Goal: Information Seeking & Learning: Learn about a topic

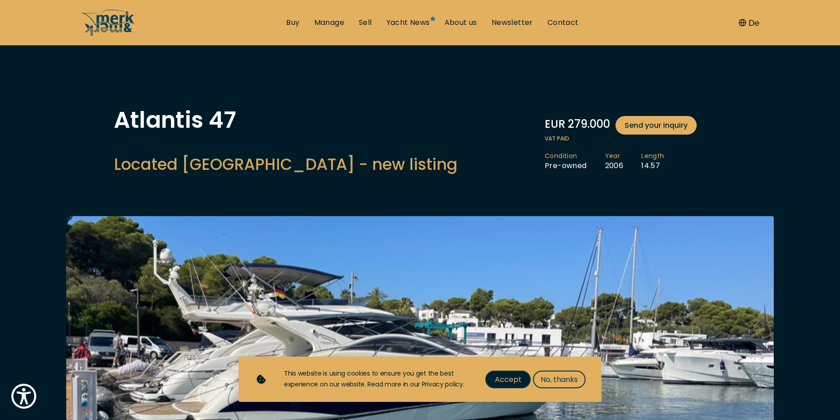
click at [500, 379] on span "Accept" at bounding box center [508, 379] width 27 height 11
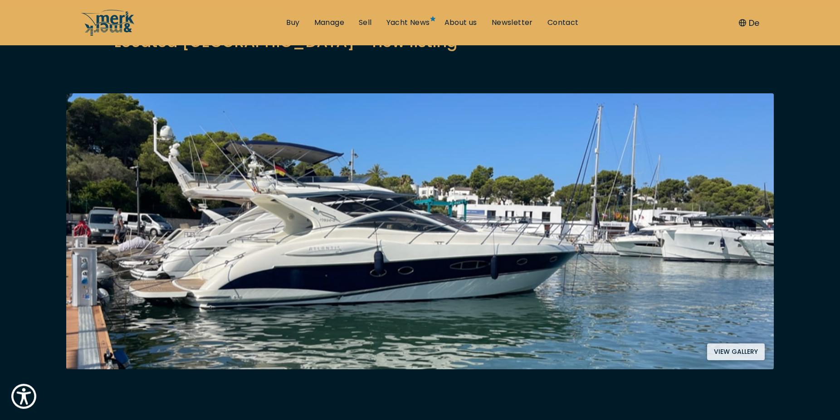
scroll to position [139, 0]
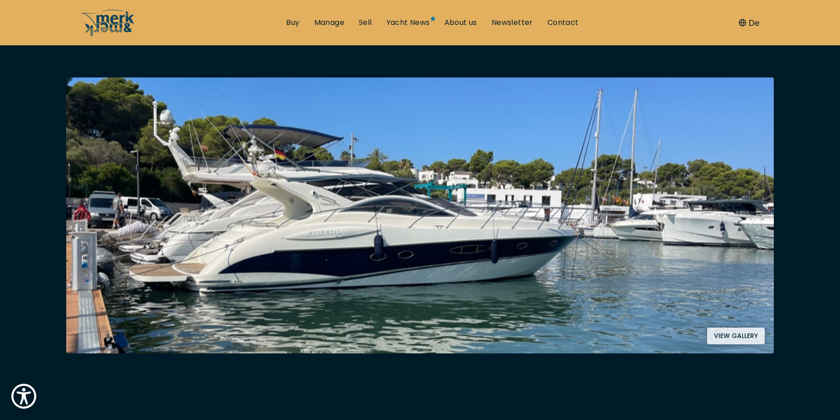
click at [739, 337] on button "View gallery" at bounding box center [736, 336] width 58 height 17
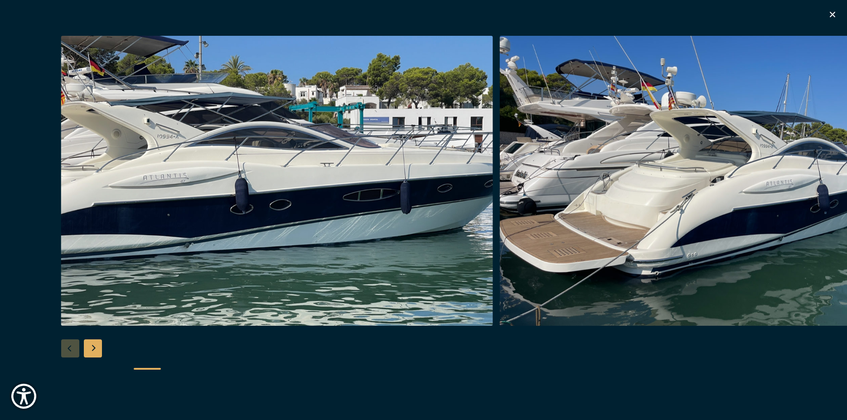
click at [94, 353] on div "Next slide" at bounding box center [93, 349] width 18 height 18
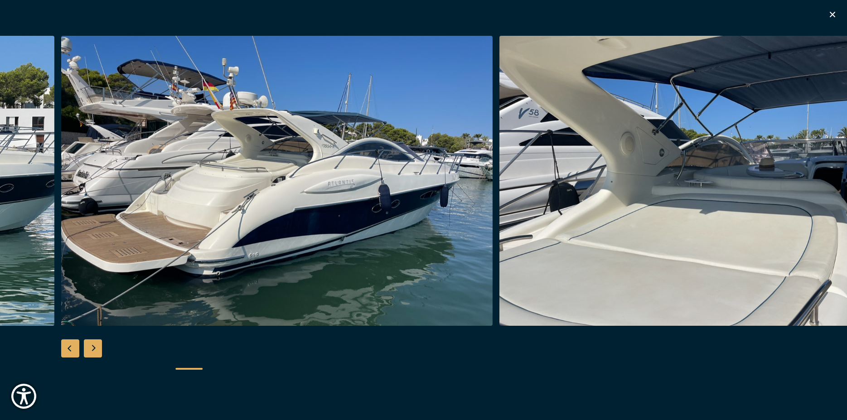
click at [94, 353] on div "Next slide" at bounding box center [93, 349] width 18 height 18
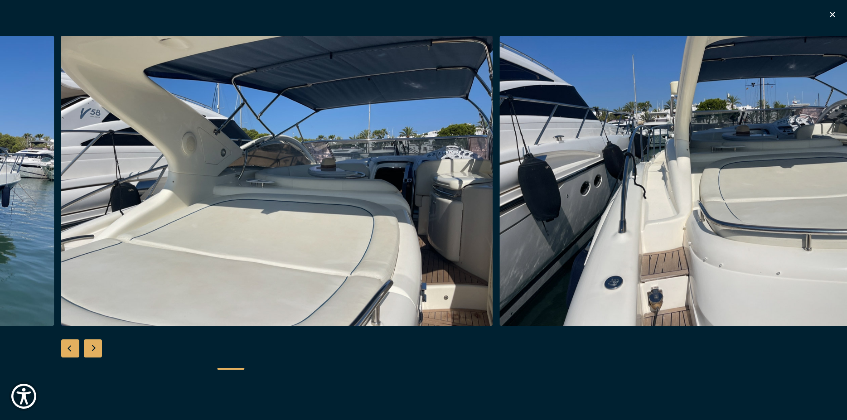
click at [94, 353] on div "Next slide" at bounding box center [93, 349] width 18 height 18
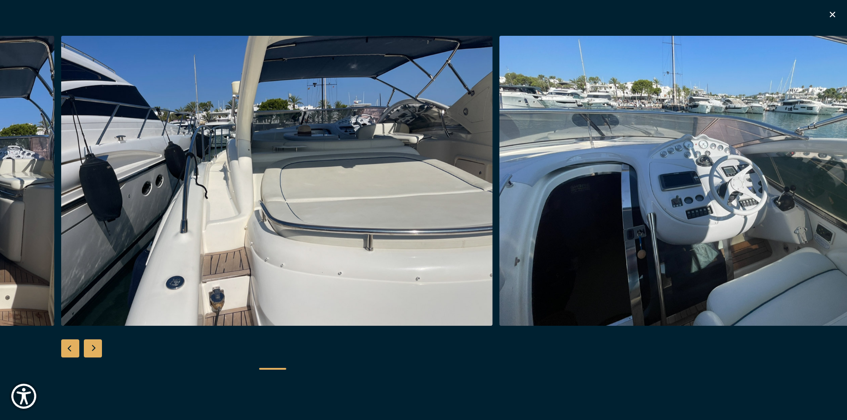
click at [94, 353] on div "Next slide" at bounding box center [93, 349] width 18 height 18
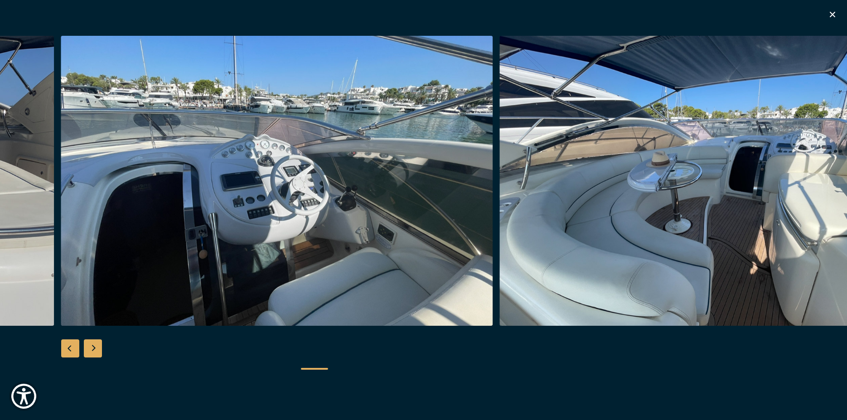
click at [94, 353] on div "Next slide" at bounding box center [93, 349] width 18 height 18
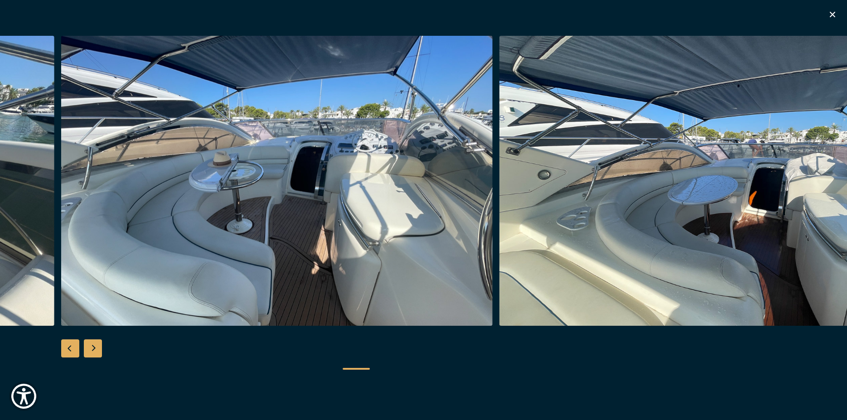
click at [94, 353] on div "Next slide" at bounding box center [93, 349] width 18 height 18
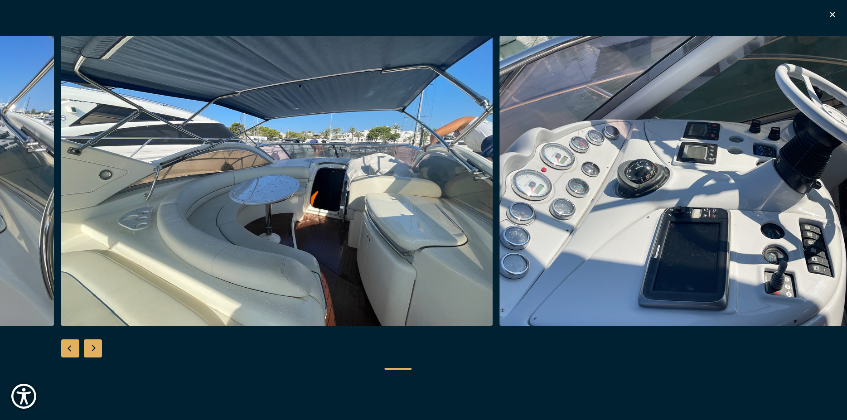
click at [94, 353] on div "Next slide" at bounding box center [93, 349] width 18 height 18
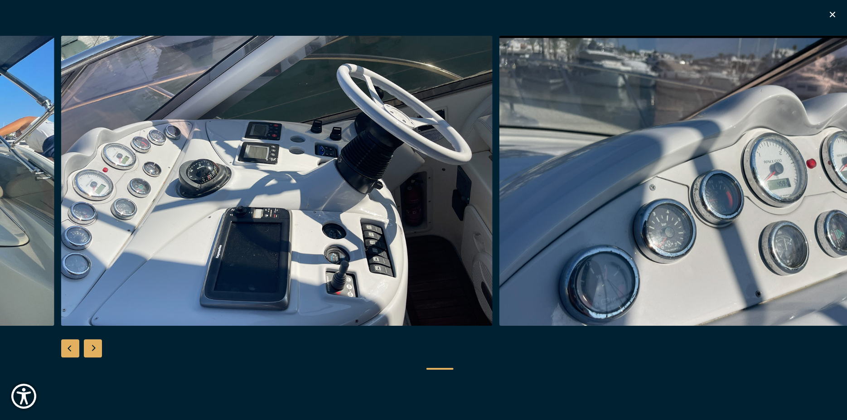
click at [94, 353] on div "Next slide" at bounding box center [93, 349] width 18 height 18
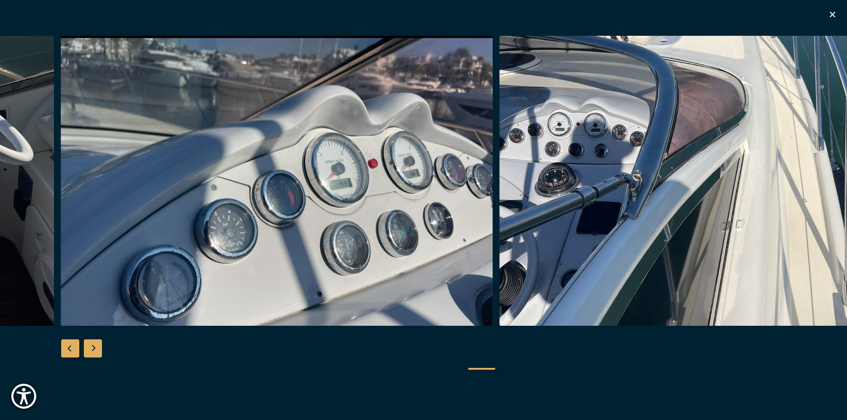
click at [94, 353] on div "Next slide" at bounding box center [93, 349] width 18 height 18
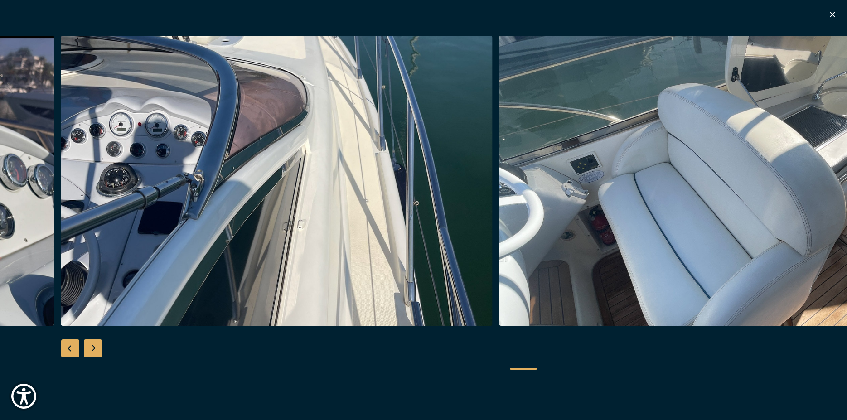
click at [94, 353] on div "Next slide" at bounding box center [93, 349] width 18 height 18
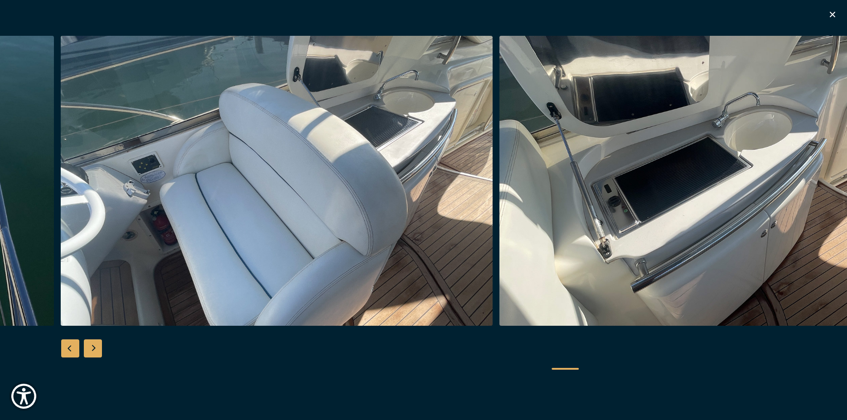
click at [94, 353] on div "Next slide" at bounding box center [93, 349] width 18 height 18
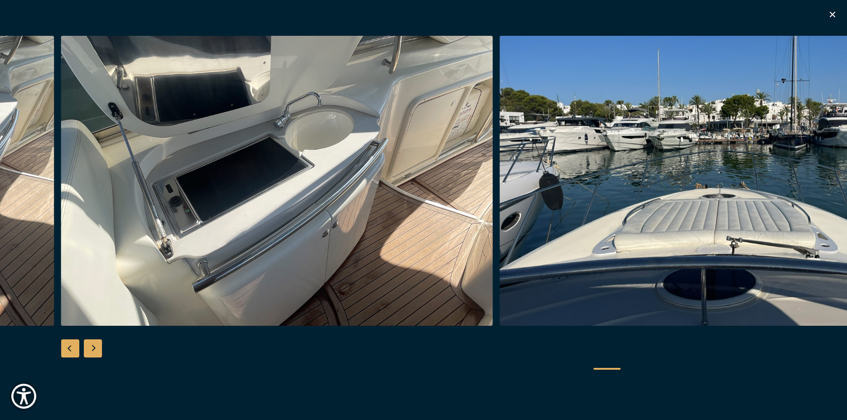
click at [94, 353] on div "Next slide" at bounding box center [93, 349] width 18 height 18
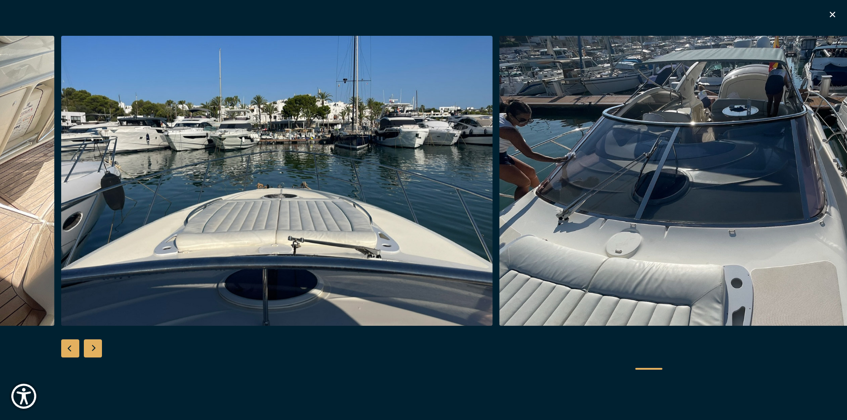
click at [94, 353] on div "Next slide" at bounding box center [93, 349] width 18 height 18
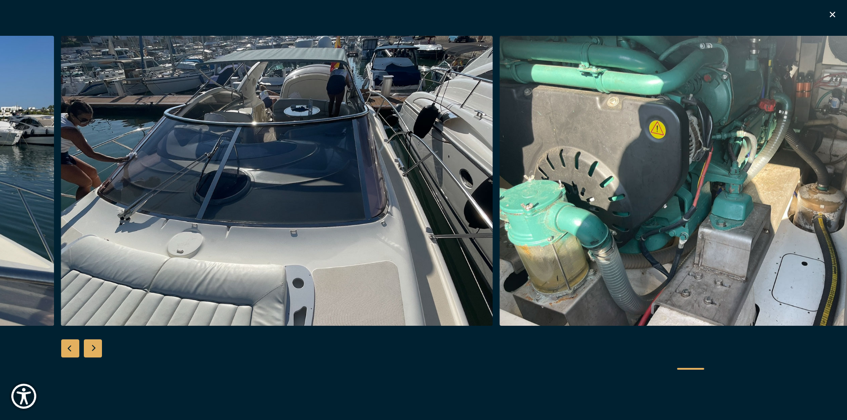
click at [94, 353] on div "Next slide" at bounding box center [93, 349] width 18 height 18
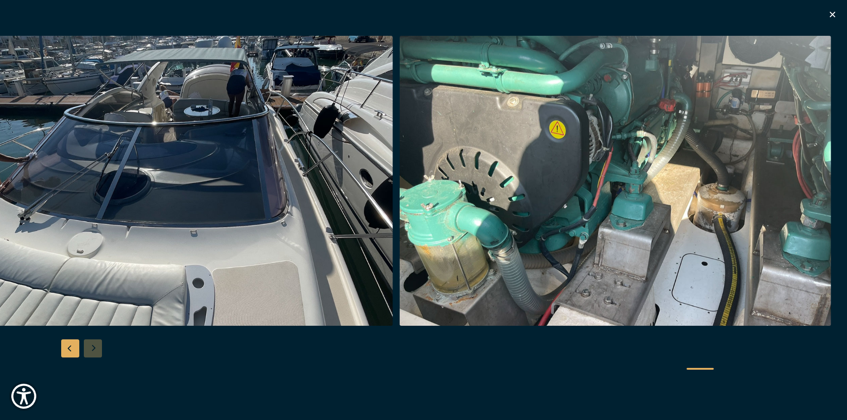
click at [94, 353] on div at bounding box center [423, 210] width 847 height 349
click at [832, 14] on icon "button" at bounding box center [832, 14] width 5 height 5
